Goal: Complete application form

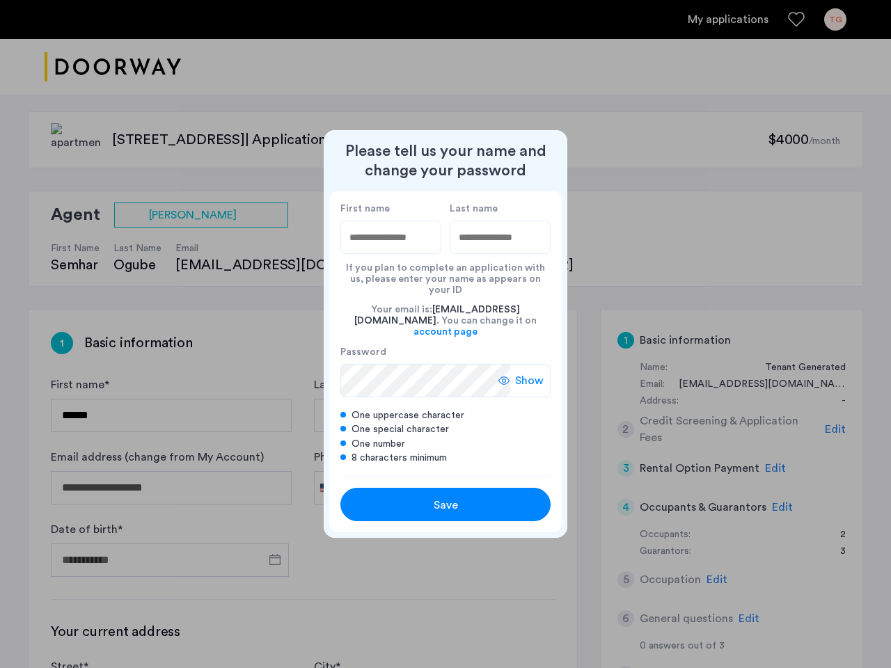
click at [446, 334] on div "Your email is: [EMAIL_ADDRESS][DOMAIN_NAME] . You can change it on account page" at bounding box center [445, 321] width 210 height 50
click at [525, 372] on span "Show" at bounding box center [529, 380] width 29 height 17
click at [446, 497] on span "Save" at bounding box center [446, 505] width 24 height 17
